Goal: Task Accomplishment & Management: Use online tool/utility

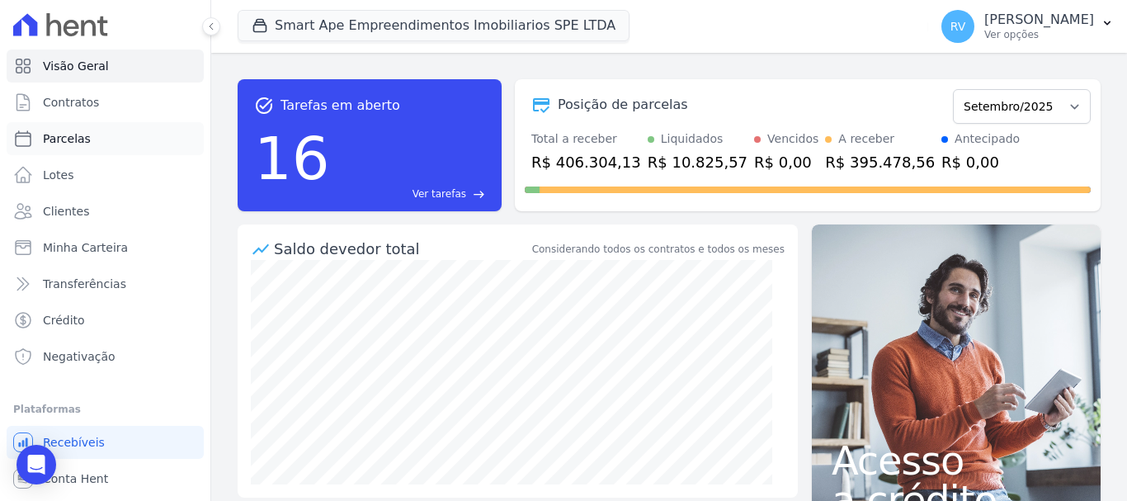
click at [92, 144] on link "Parcelas" at bounding box center [105, 138] width 197 height 33
select select
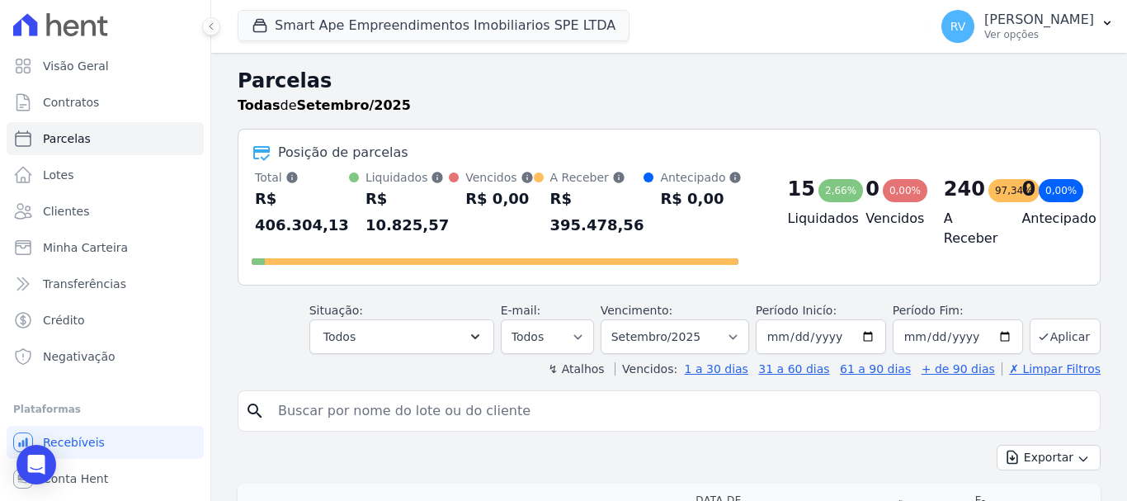
click at [384, 418] on input "search" at bounding box center [680, 410] width 825 height 33
paste input "[PERSON_NAME]"
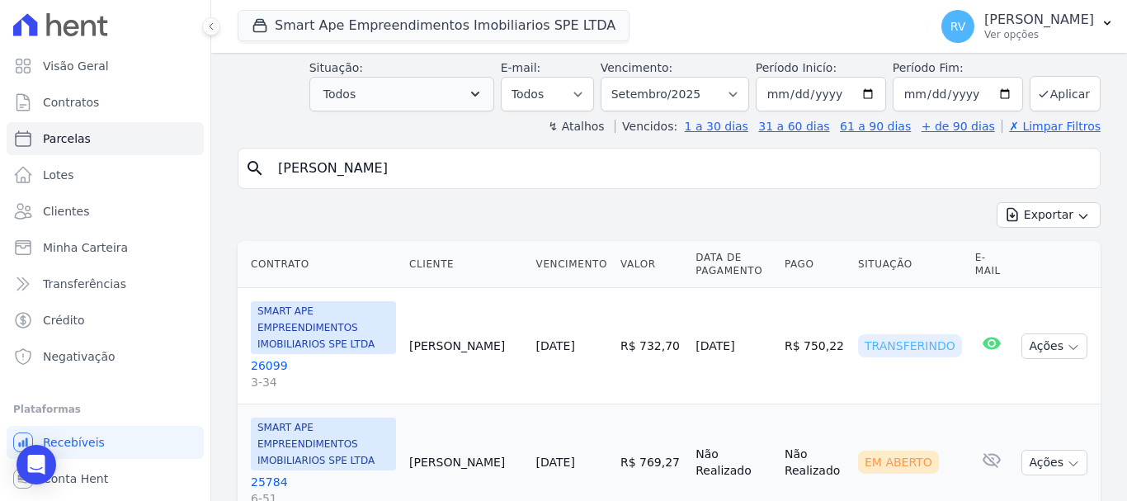
scroll to position [247, 0]
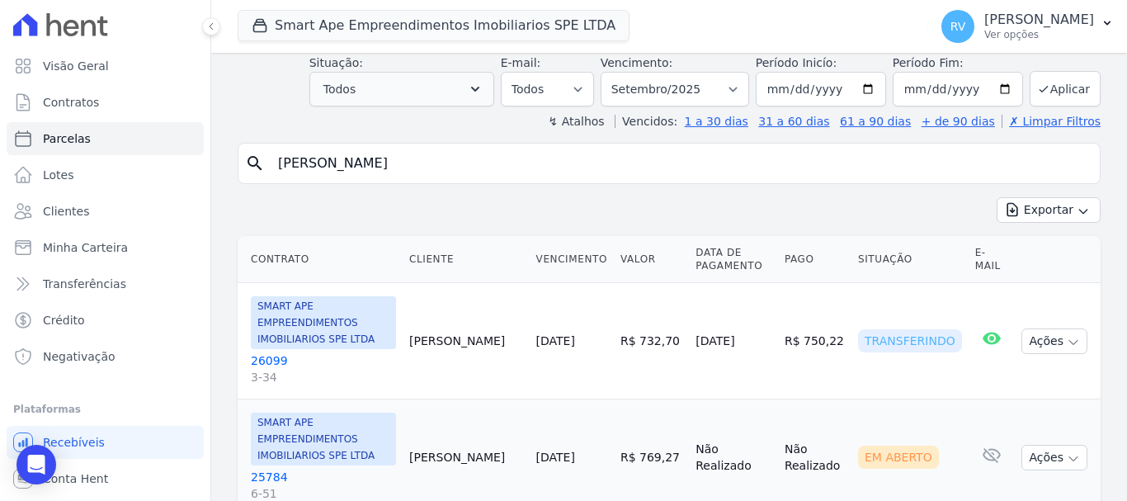
type input "[PERSON_NAME]"
select select
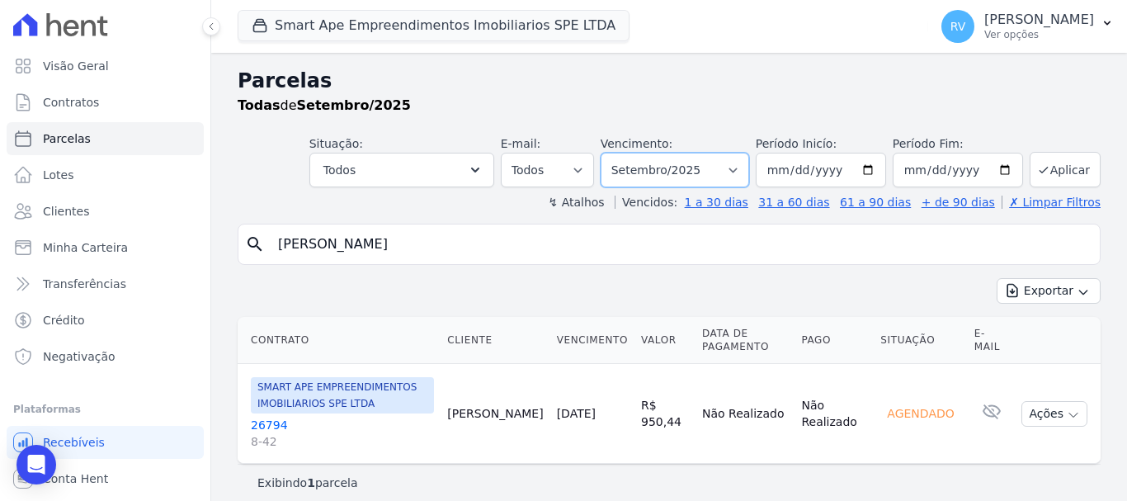
click at [676, 168] on select "Filtrar por período ──────── Todos os meses Março/2024 Abril/2024 Maio/2024 Jun…" at bounding box center [674, 170] width 148 height 35
select select "08/2025"
click at [611, 153] on select "Filtrar por período ──────── Todos os meses Março/2024 Abril/2024 Maio/2024 Jun…" at bounding box center [674, 170] width 148 height 35
select select
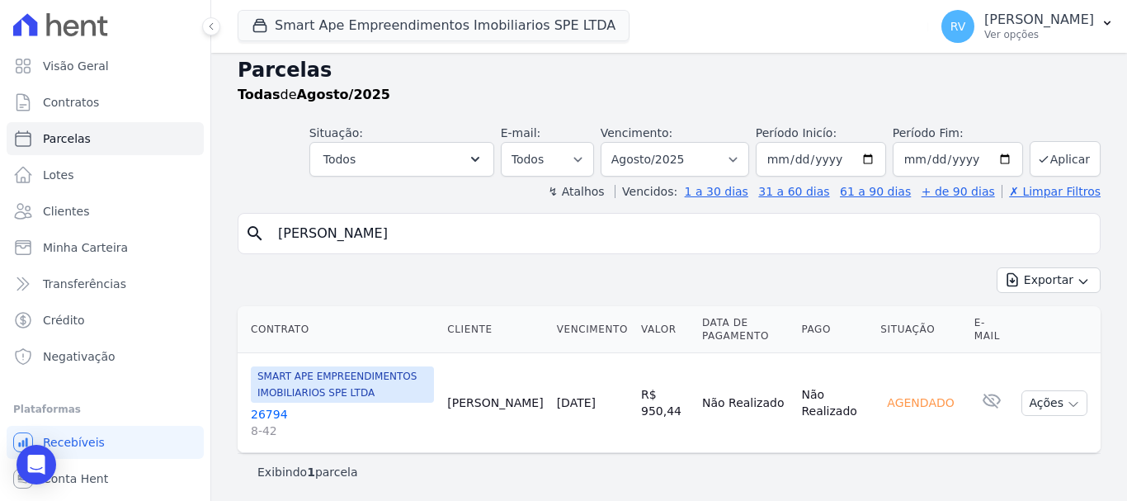
scroll to position [13, 0]
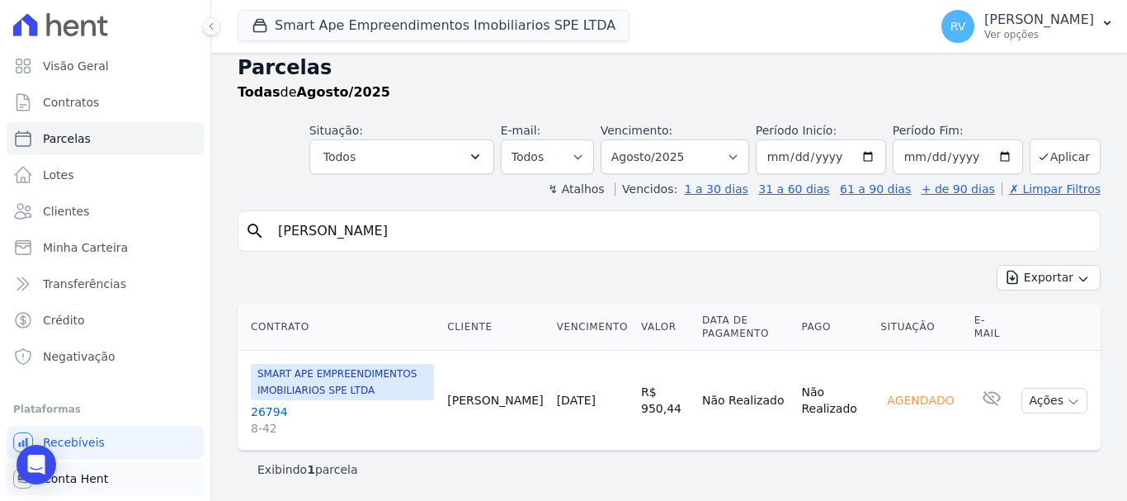
click at [115, 473] on link "Conta Hent" at bounding box center [105, 478] width 197 height 33
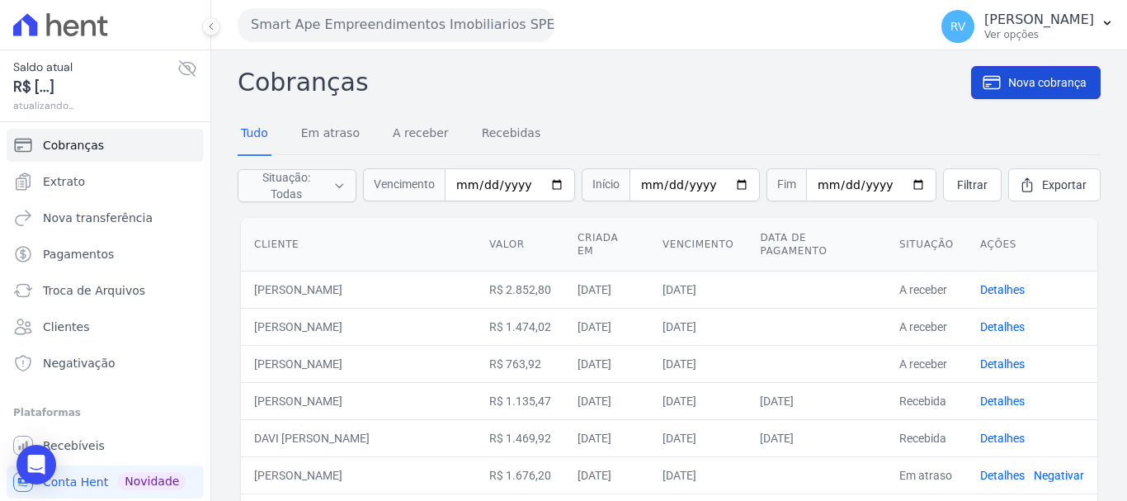
click at [1054, 91] on link "Nova cobrança" at bounding box center [1035, 82] width 129 height 33
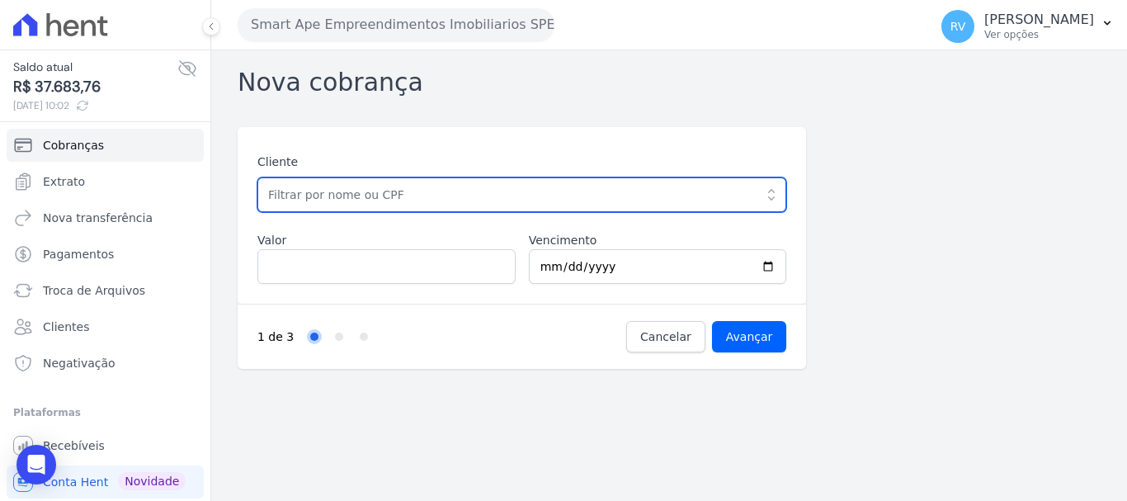
click at [459, 193] on input "text" at bounding box center [521, 194] width 529 height 35
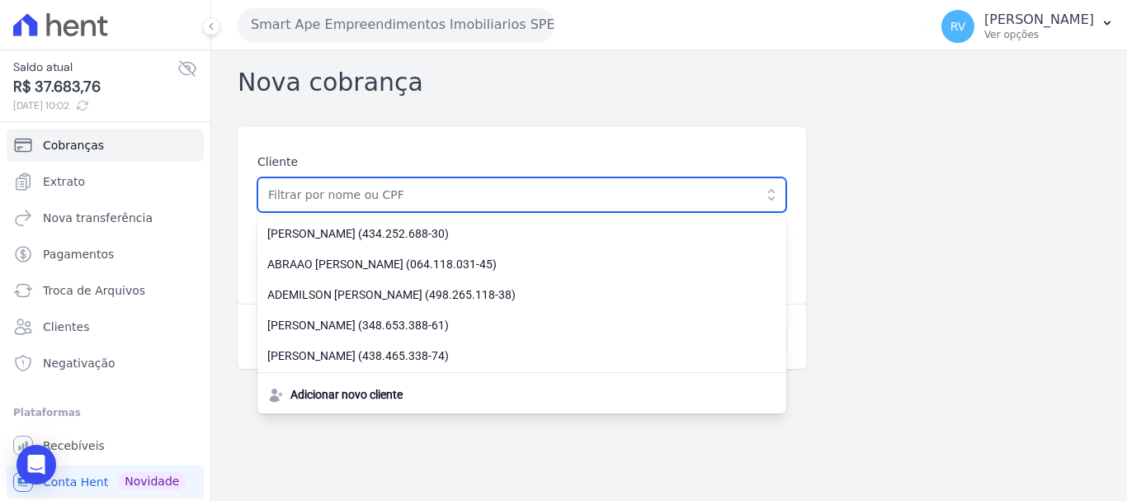
paste input "[PERSON_NAME]"
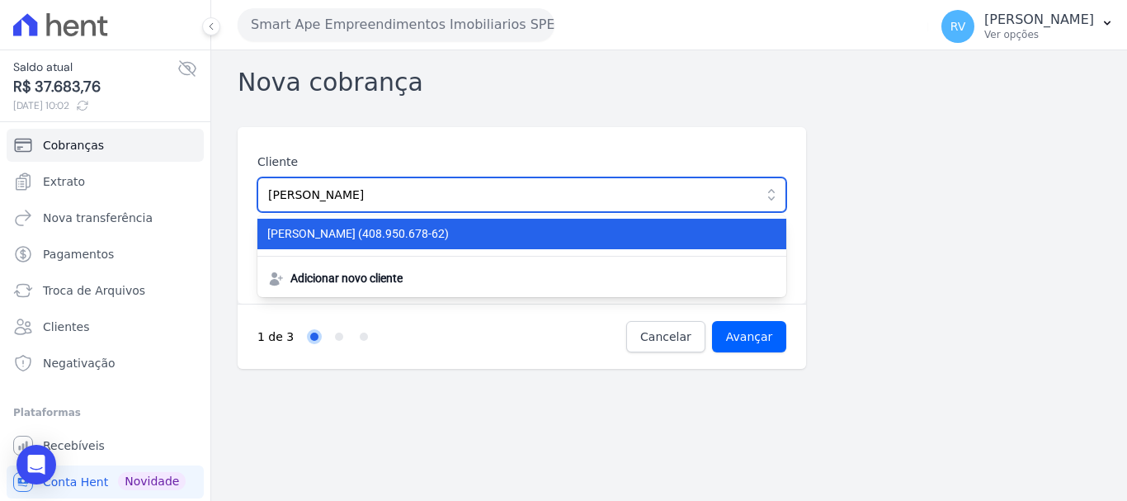
type input "[PERSON_NAME]"
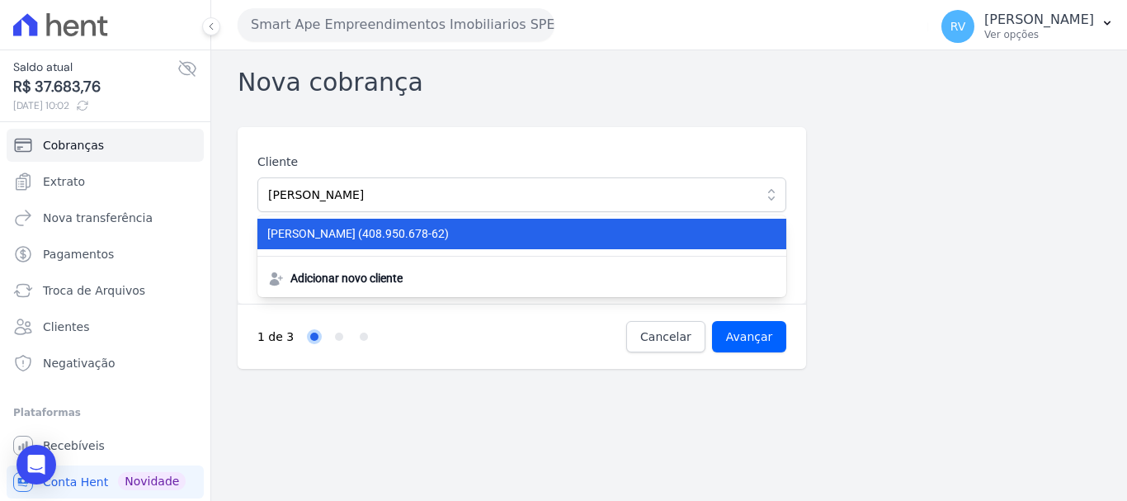
click at [488, 238] on span "EDMUNDO GONCALVES DE ARAUJO FILHO (408.950.678-62)" at bounding box center [511, 233] width 489 height 17
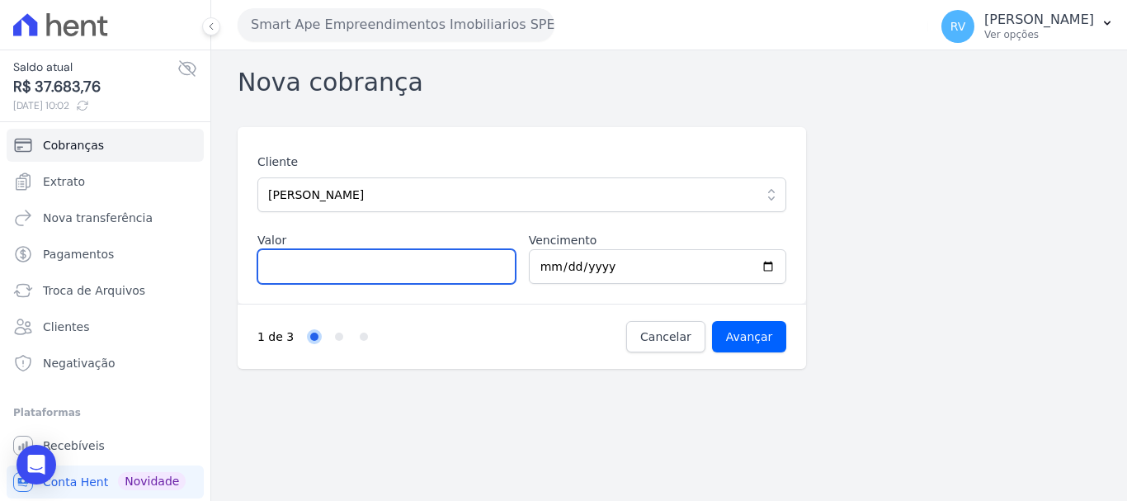
click at [391, 277] on input "Valor" at bounding box center [386, 266] width 258 height 35
type input "979.69"
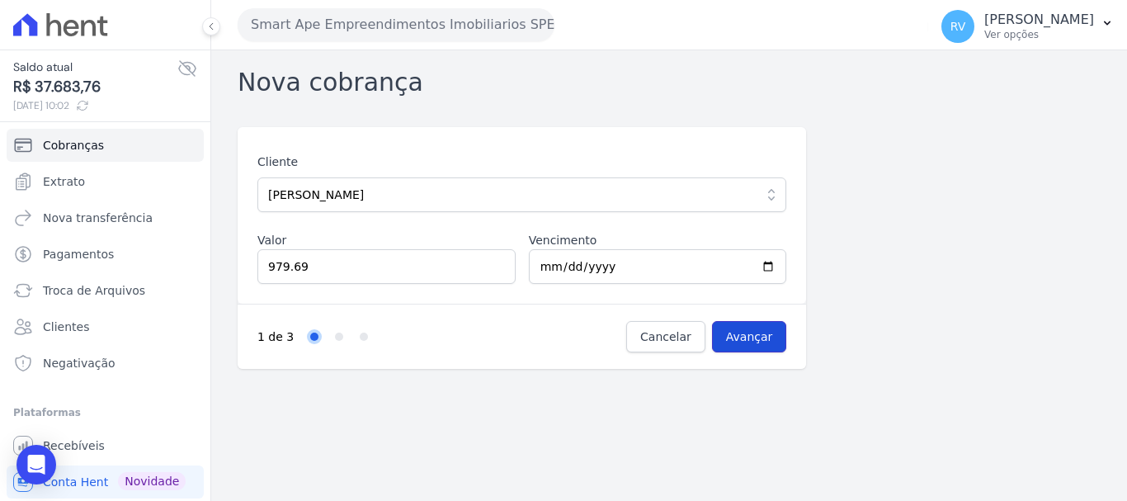
click at [737, 334] on input "Avançar" at bounding box center [749, 336] width 75 height 31
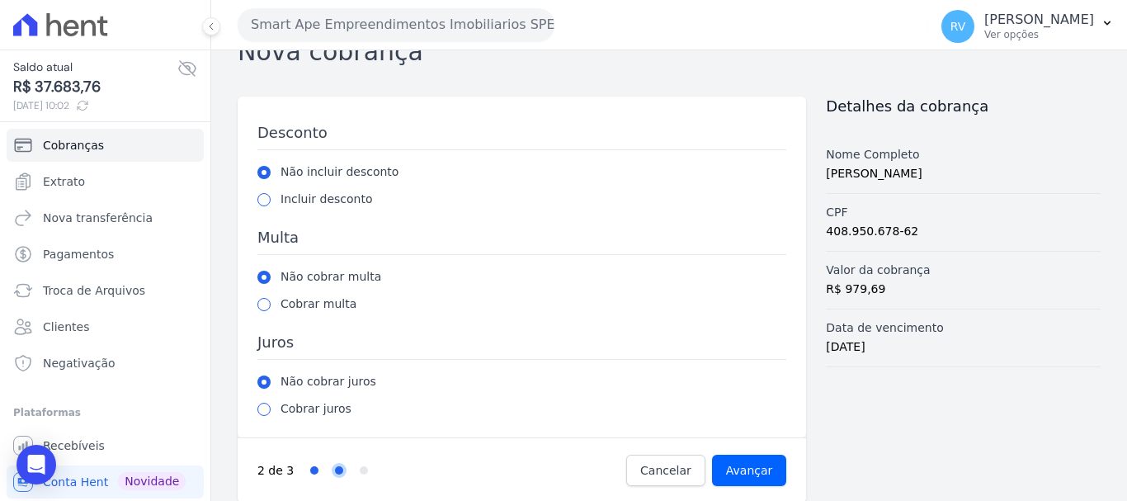
scroll to position [45, 0]
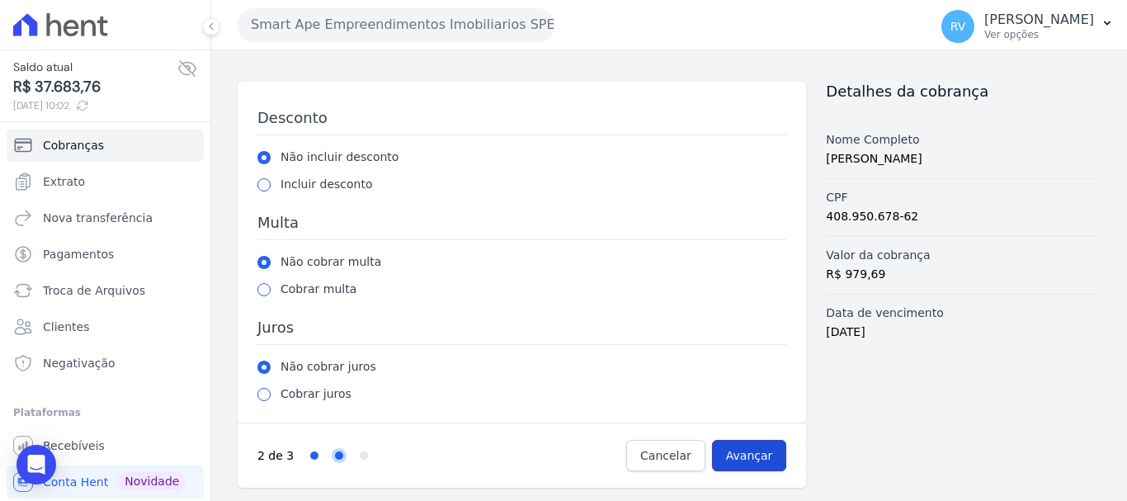
click at [749, 459] on input "Avançar" at bounding box center [749, 455] width 75 height 31
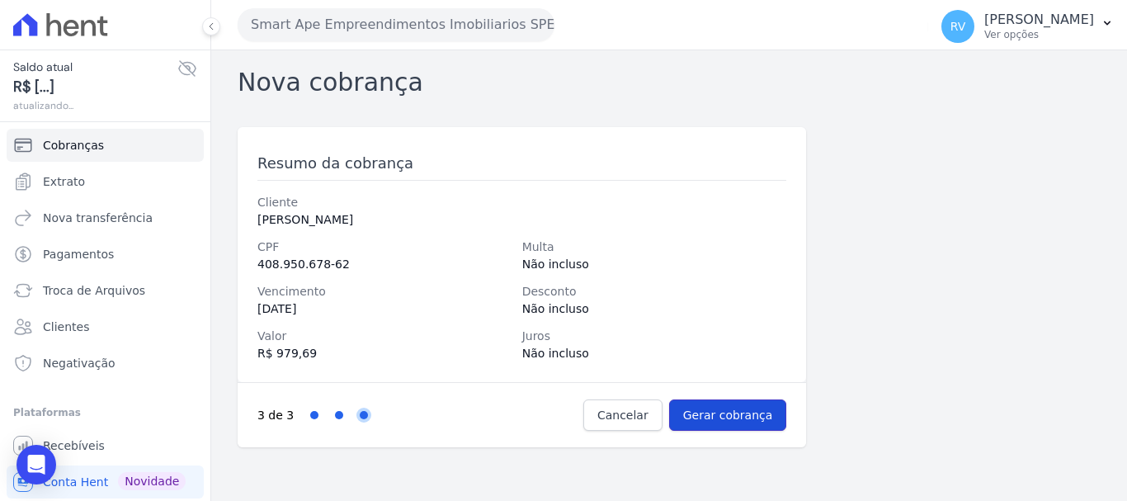
click at [742, 418] on input "Gerar cobrança" at bounding box center [728, 414] width 118 height 31
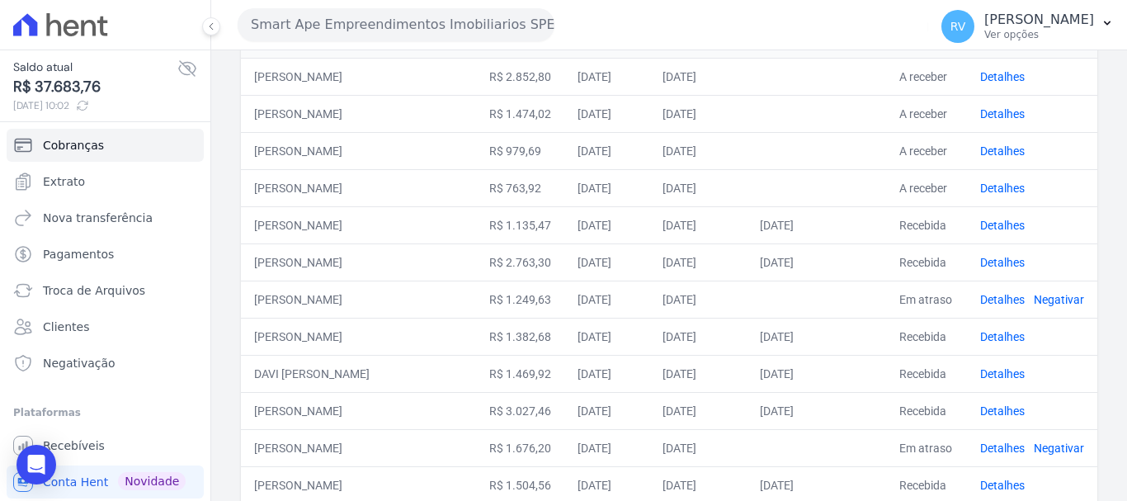
scroll to position [247, 0]
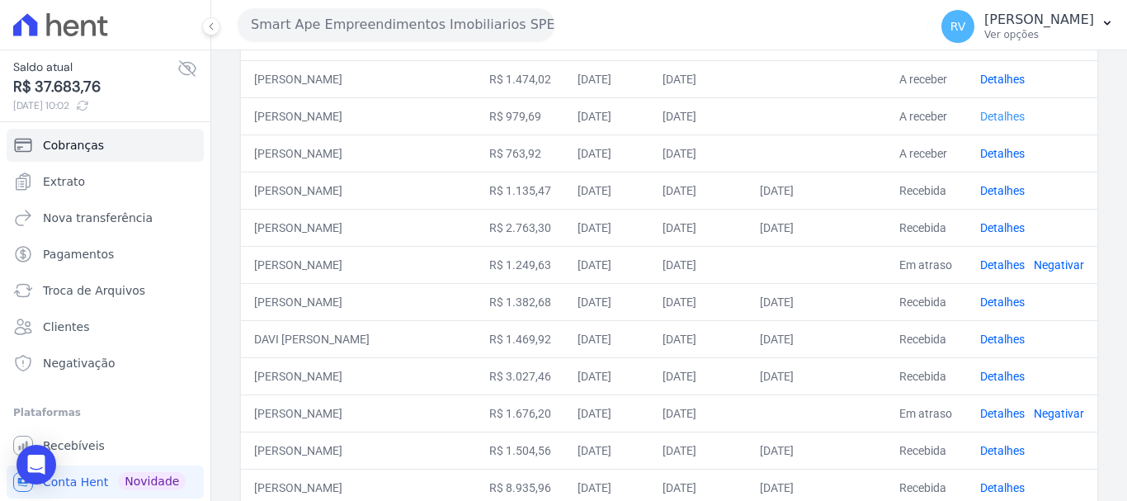
click at [1001, 112] on link "Detalhes" at bounding box center [1002, 116] width 45 height 13
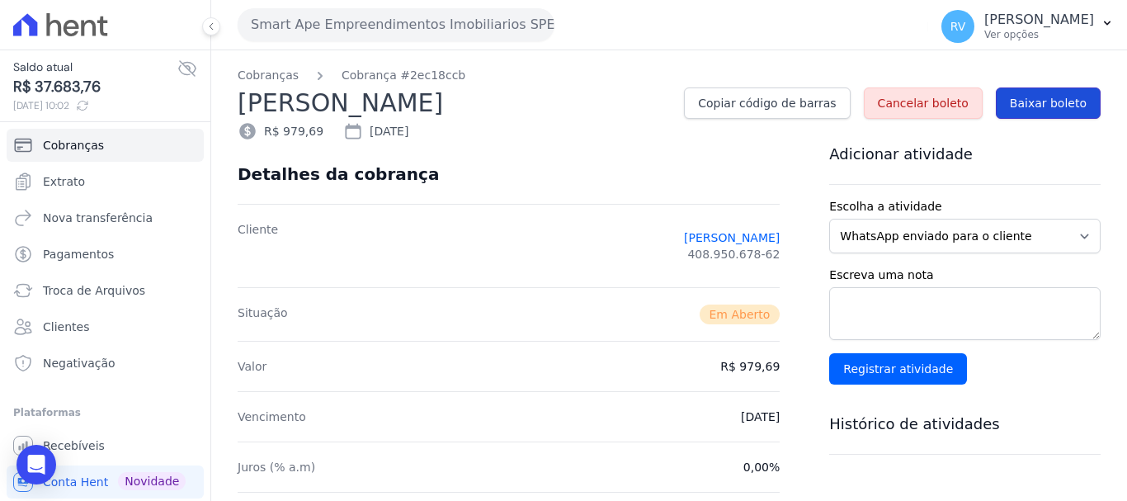
click at [1042, 111] on span "Baixar boleto" at bounding box center [1048, 103] width 77 height 16
